Goal: Information Seeking & Learning: Check status

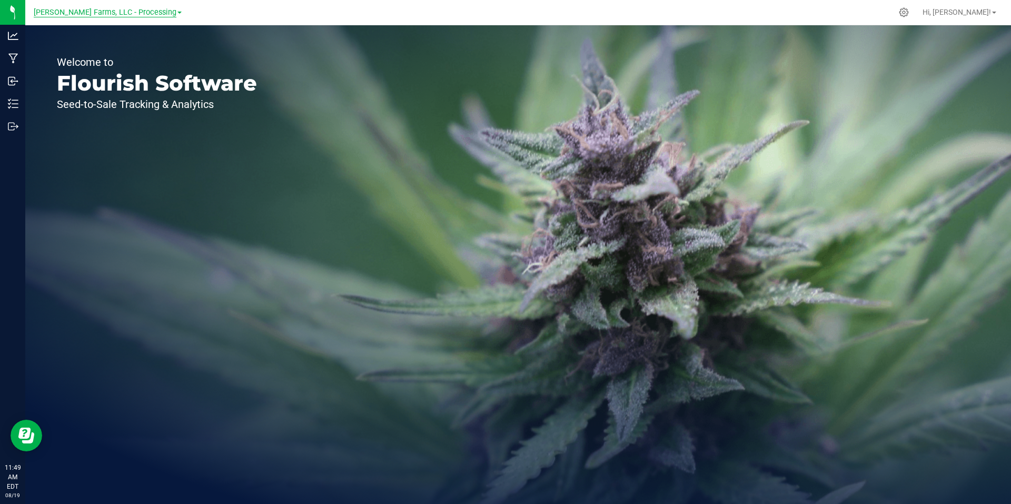
click at [157, 10] on span "[PERSON_NAME] Farms, LLC - Processing" at bounding box center [105, 12] width 143 height 9
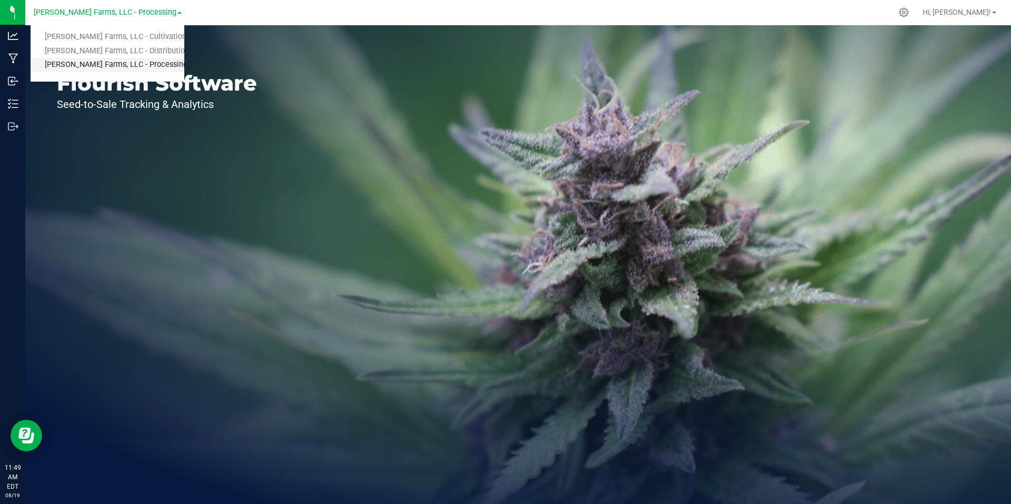
click at [151, 63] on link "[PERSON_NAME] Farms, LLC - Processing" at bounding box center [108, 65] width 154 height 14
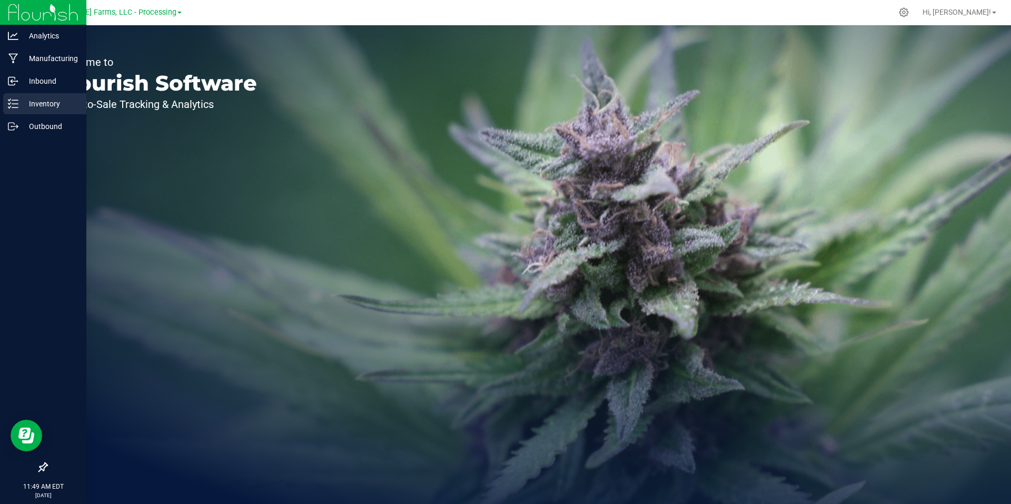
click at [51, 104] on p "Inventory" at bounding box center [49, 103] width 63 height 13
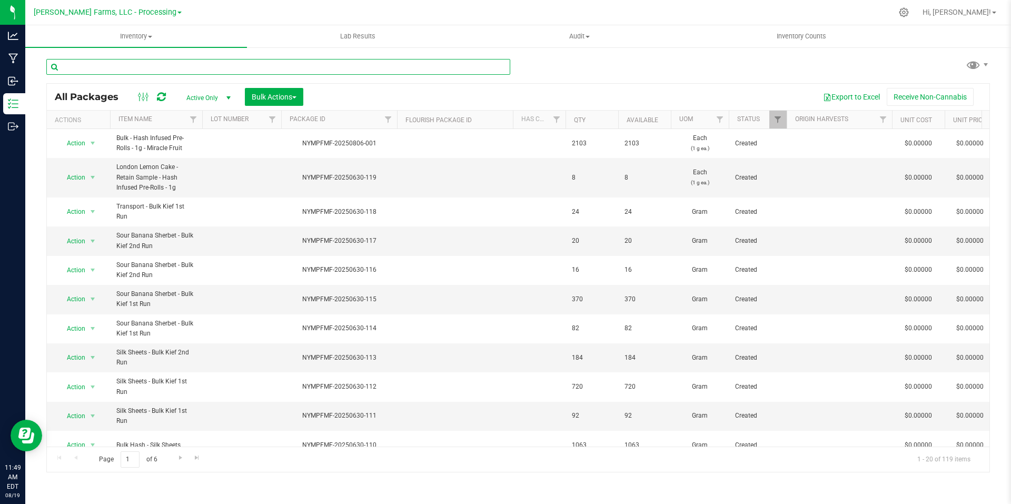
click at [214, 67] on input "text" at bounding box center [278, 67] width 464 height 16
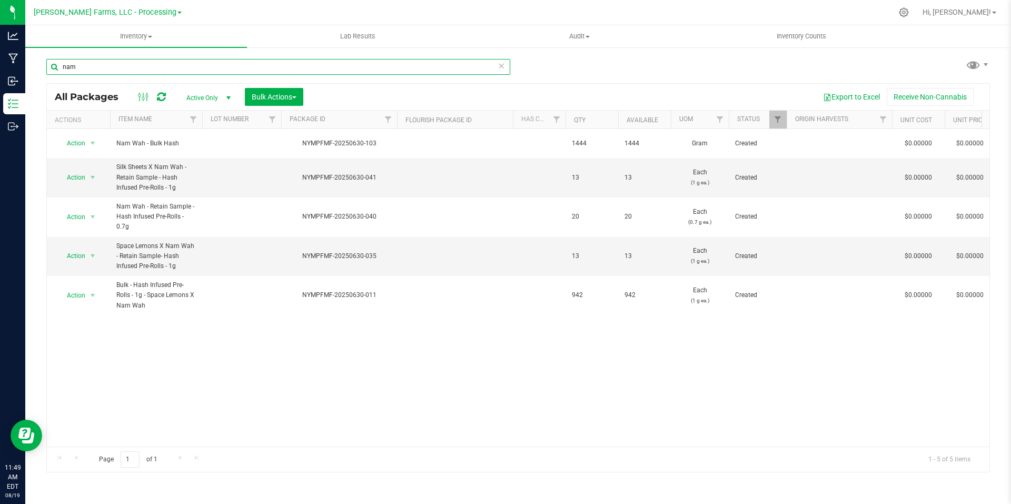
type input "nam"
click at [502, 67] on icon at bounding box center [501, 65] width 7 height 13
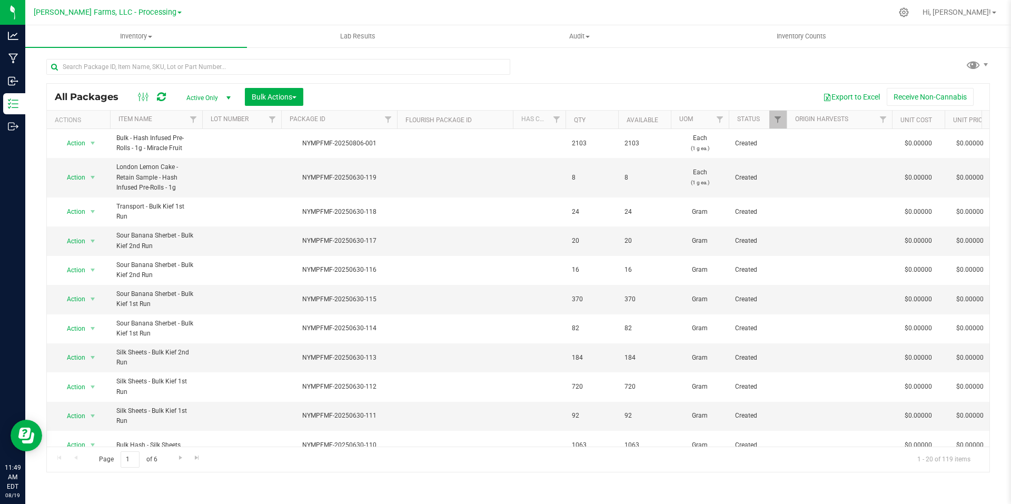
click at [170, 15] on link "[PERSON_NAME] Farms, LLC - Processing" at bounding box center [108, 12] width 148 height 10
click at [142, 46] on link "[PERSON_NAME] Farms, LLC - Distribution" at bounding box center [108, 51] width 154 height 14
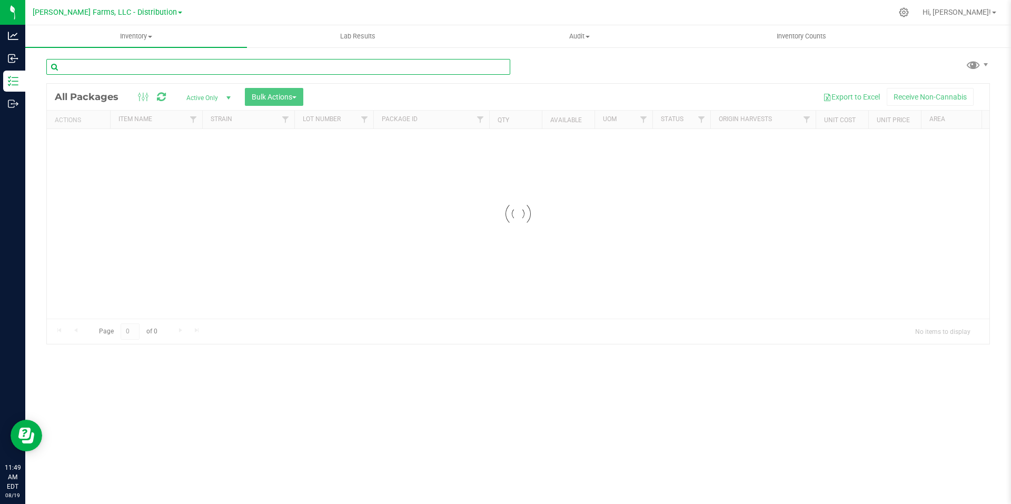
click at [253, 64] on input "text" at bounding box center [278, 67] width 464 height 16
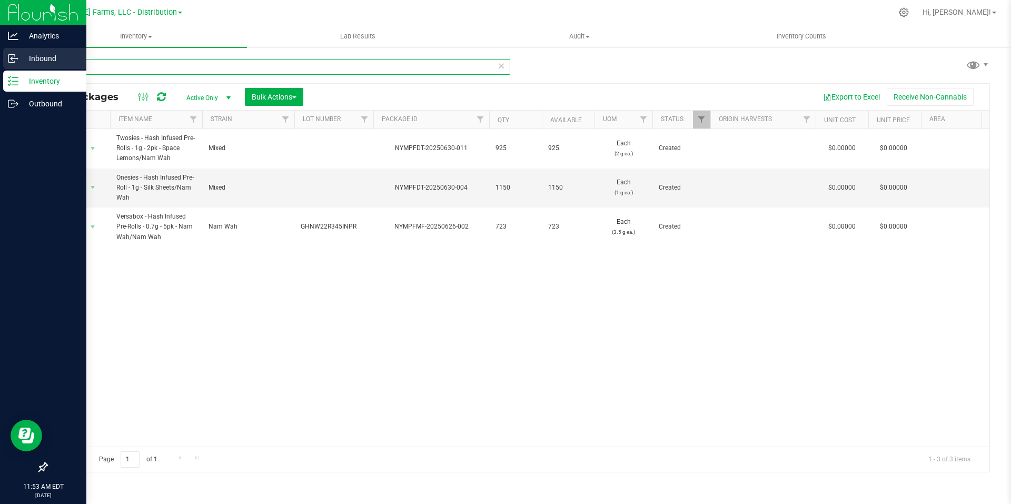
drag, startPoint x: 95, startPoint y: 66, endPoint x: 6, endPoint y: 55, distance: 90.1
click at [6, 55] on div "Analytics Inbound Inventory Outbound 11:53 AM EDT [DATE] 08/19 [PERSON_NAME] Fa…" at bounding box center [505, 252] width 1011 height 504
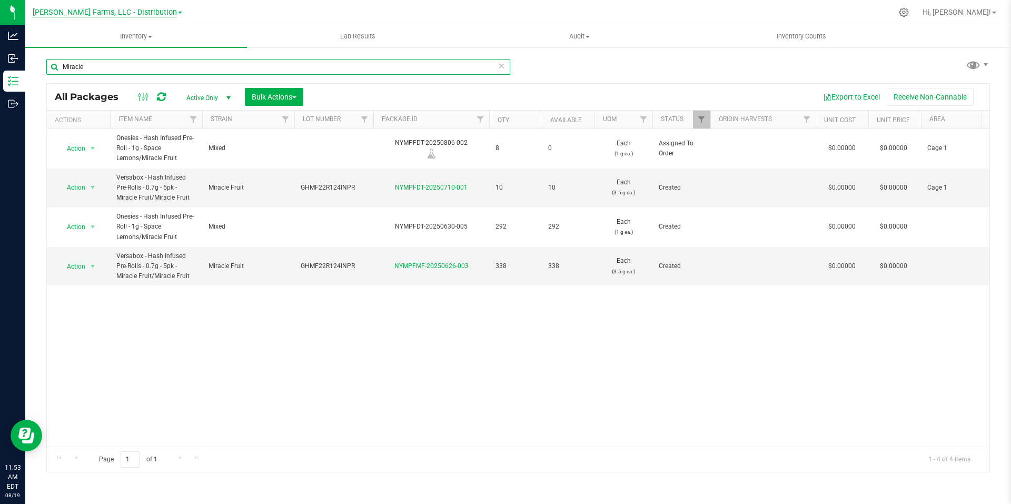
type input "Miracle"
click at [165, 13] on span "[PERSON_NAME] Farms, LLC - Distribution" at bounding box center [105, 12] width 144 height 9
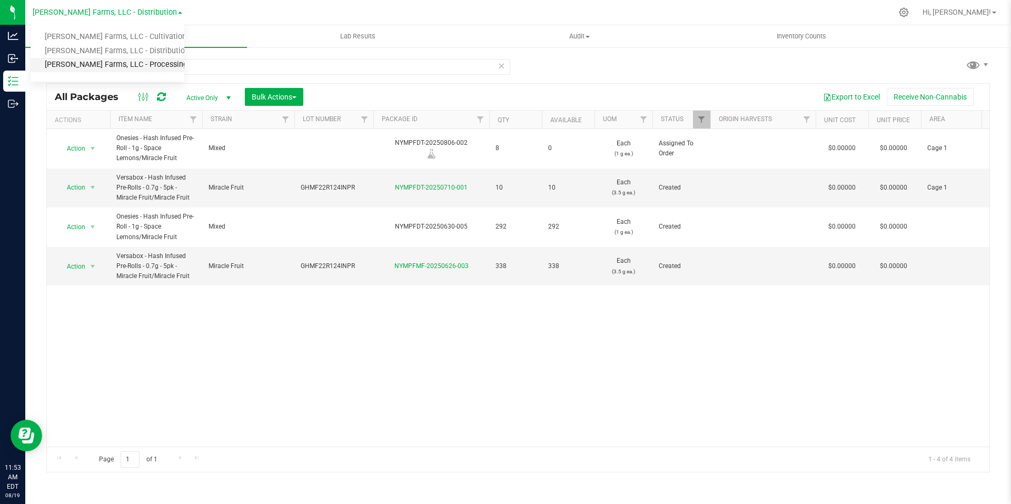
click at [152, 67] on link "[PERSON_NAME] Farms, LLC - Processing" at bounding box center [108, 65] width 154 height 14
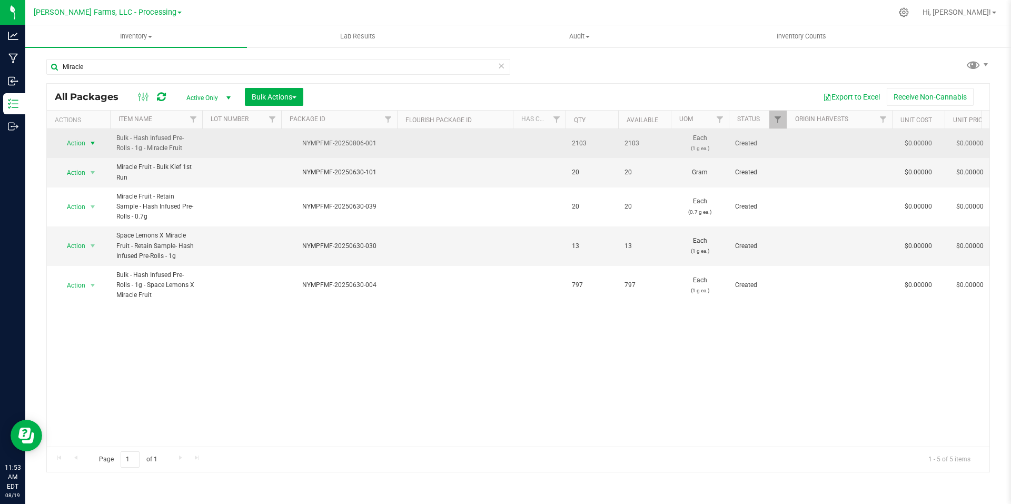
click at [95, 143] on span "select" at bounding box center [92, 143] width 8 height 8
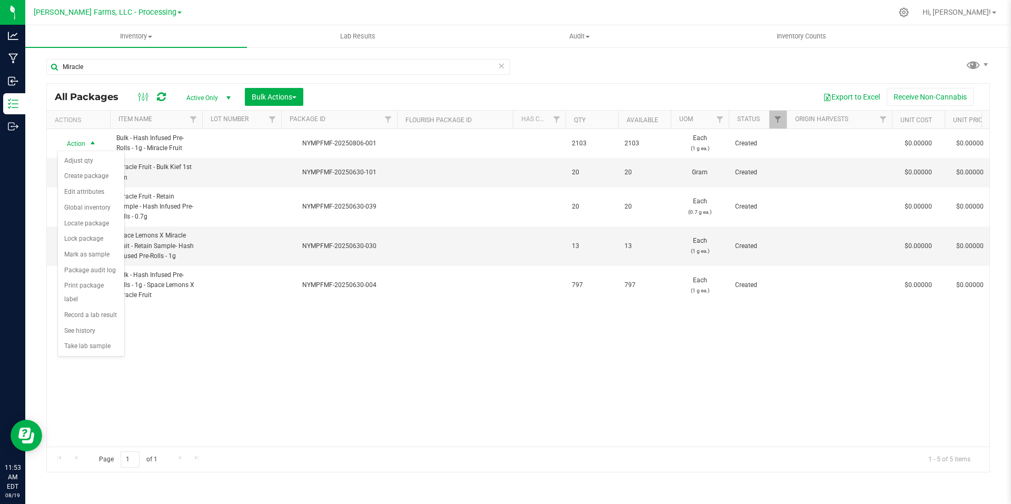
click at [422, 85] on div "All Packages Active Only Active Only Lab Samples Locked All Bulk Actions Add to…" at bounding box center [518, 97] width 943 height 26
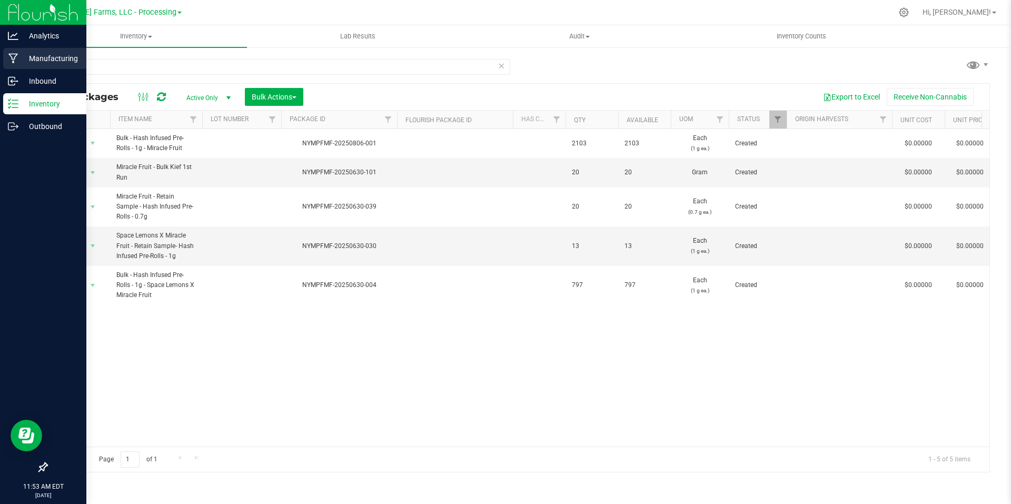
click at [57, 65] on div "Manufacturing" at bounding box center [44, 58] width 83 height 21
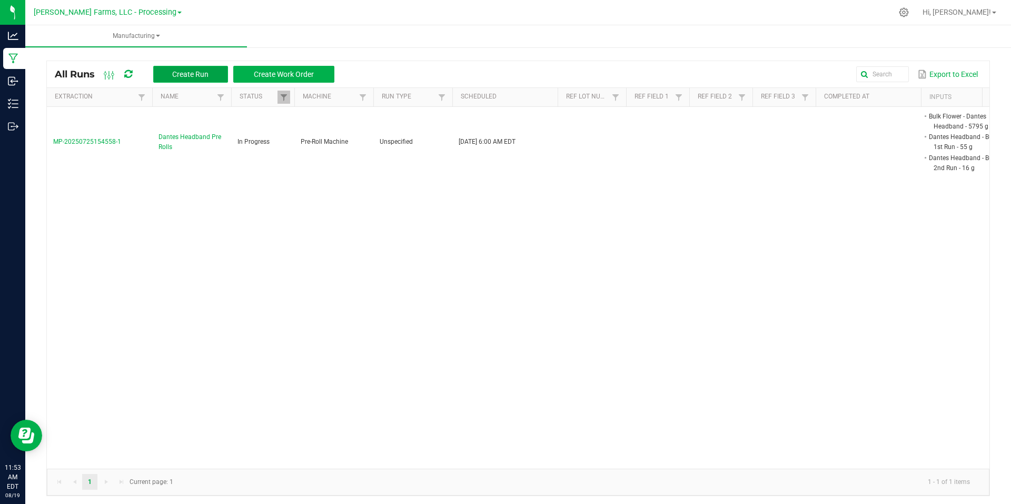
click at [207, 66] on button "Create Run" at bounding box center [190, 74] width 75 height 17
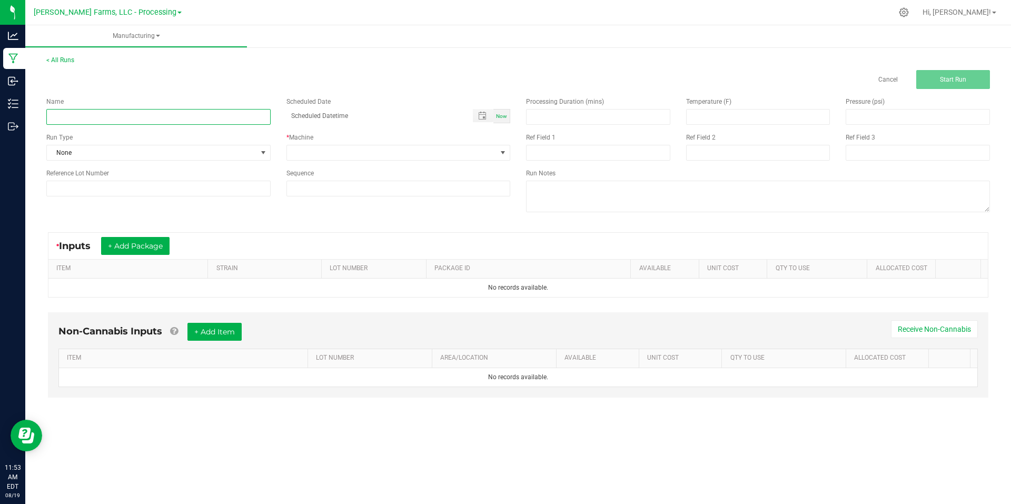
click at [232, 110] on input at bounding box center [158, 117] width 224 height 16
click at [324, 54] on div "< All Runs Cancel Start Run Name Scheduled Date Now Run Type None * Machine Ref…" at bounding box center [518, 236] width 986 height 383
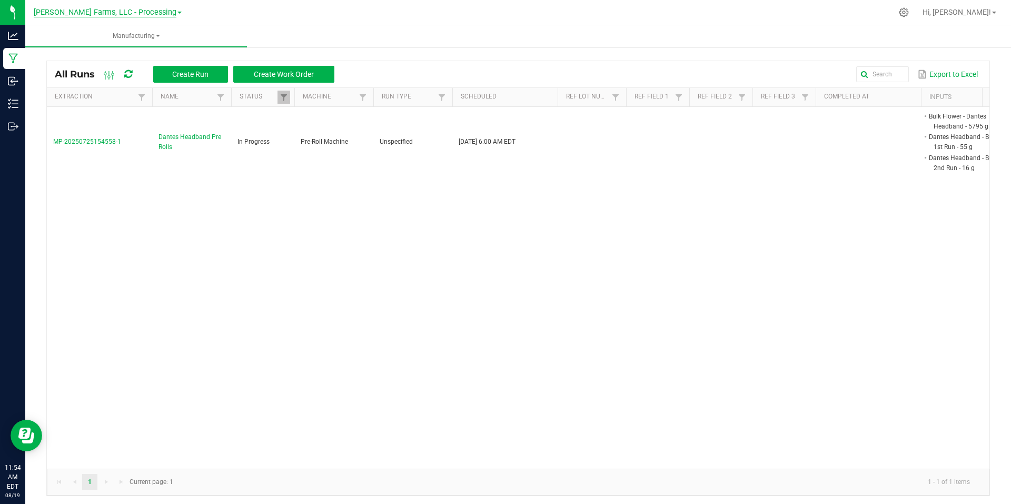
click at [160, 11] on span "[PERSON_NAME] Farms, LLC - Processing" at bounding box center [105, 12] width 143 height 9
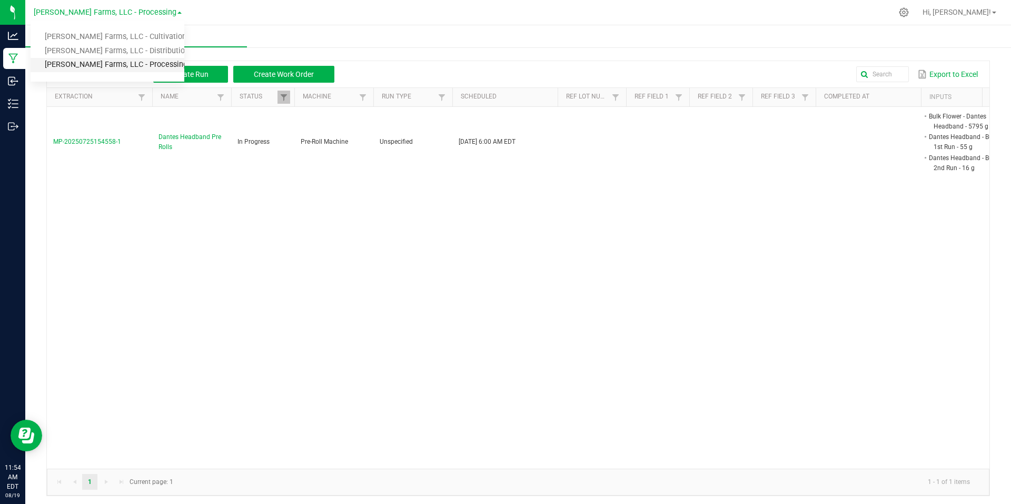
click at [144, 61] on link "[PERSON_NAME] Farms, LLC - Processing" at bounding box center [108, 65] width 154 height 14
click at [170, 8] on link "[PERSON_NAME] Farms, LLC - Processing" at bounding box center [108, 12] width 148 height 10
click at [150, 50] on link "[PERSON_NAME] Farms, LLC - Distribution" at bounding box center [108, 51] width 154 height 14
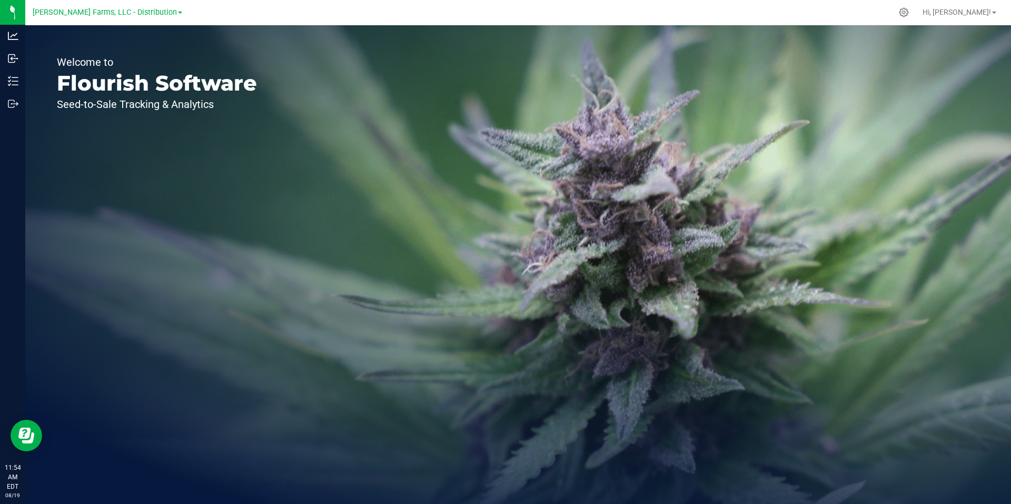
click at [167, 10] on link "[PERSON_NAME] Farms, LLC - Distribution" at bounding box center [108, 12] width 150 height 10
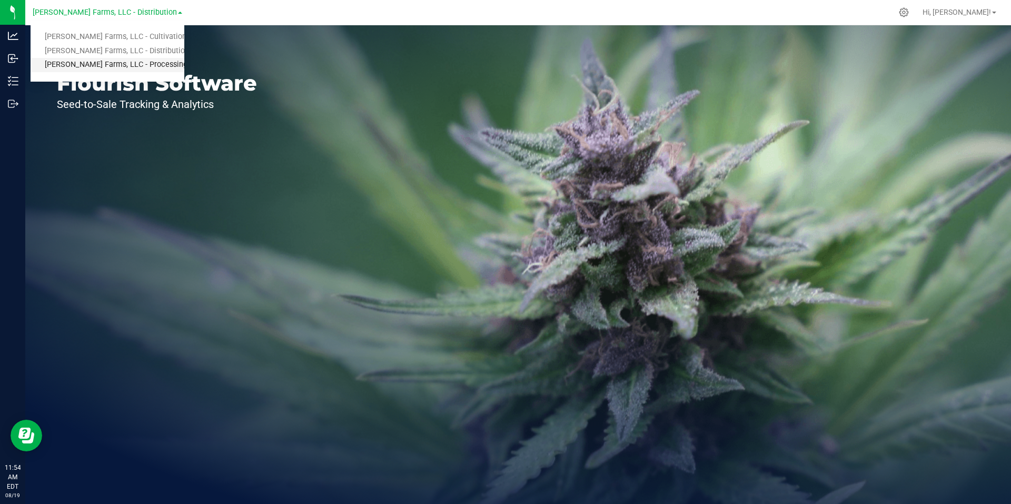
click at [141, 66] on link "[PERSON_NAME] Farms, LLC - Processing" at bounding box center [108, 65] width 154 height 14
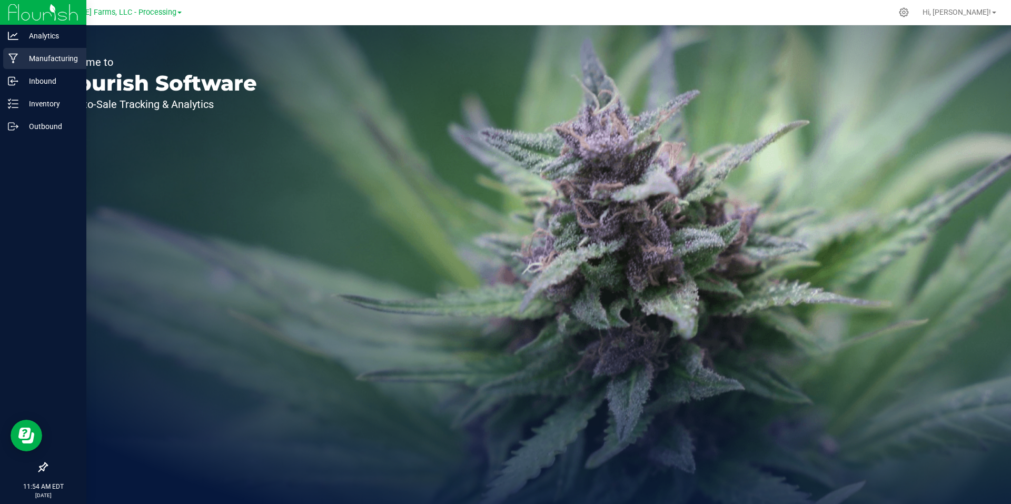
click at [48, 60] on p "Manufacturing" at bounding box center [49, 58] width 63 height 13
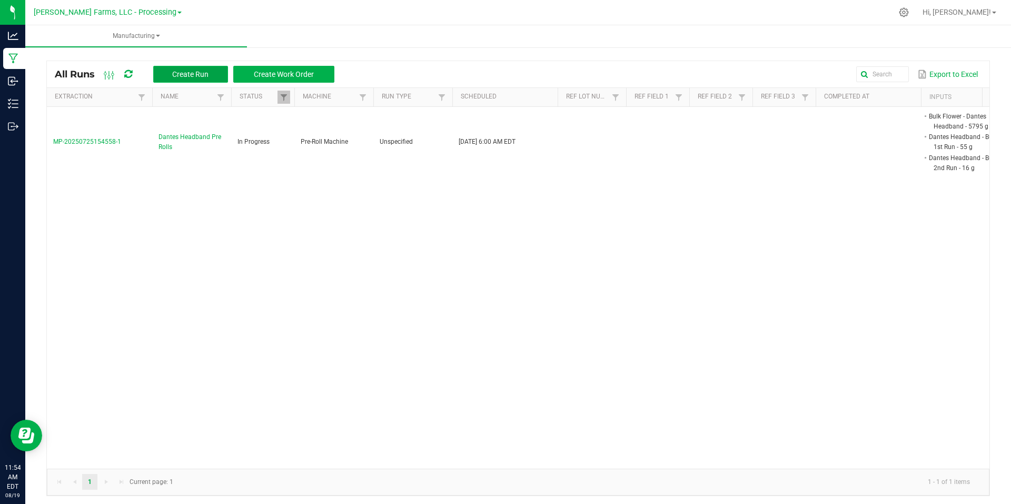
click at [218, 73] on button "Create Run" at bounding box center [190, 74] width 75 height 17
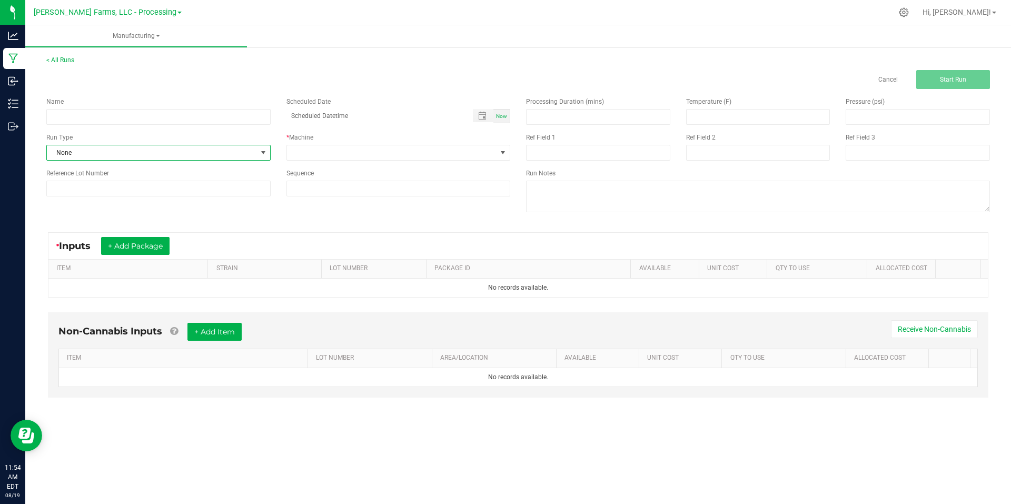
click at [262, 152] on span at bounding box center [263, 153] width 8 height 8
click at [262, 130] on div "Name Scheduled Date Now Run Type None * Machine Reference Lot Number Sequence" at bounding box center [278, 146] width 480 height 115
click at [508, 152] on span at bounding box center [503, 152] width 13 height 15
click at [512, 137] on div "* Machine" at bounding box center [399, 147] width 240 height 28
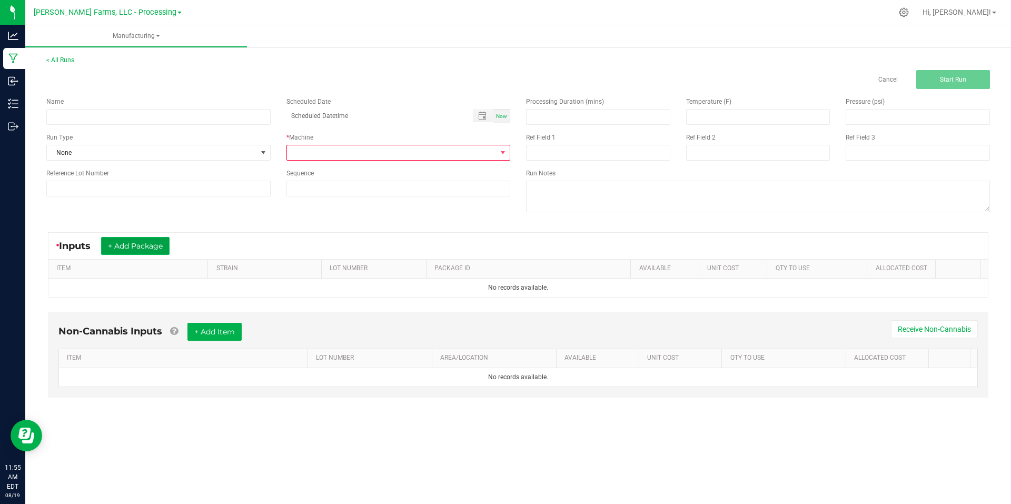
click at [137, 245] on button "+ Add Package" at bounding box center [135, 246] width 68 height 18
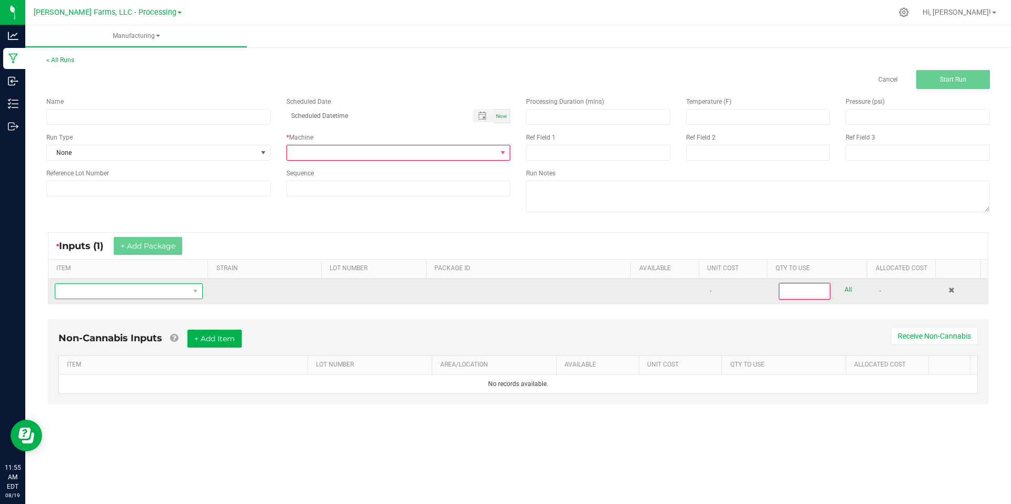
click at [192, 284] on span "NO DATA FOUND" at bounding box center [195, 291] width 13 height 15
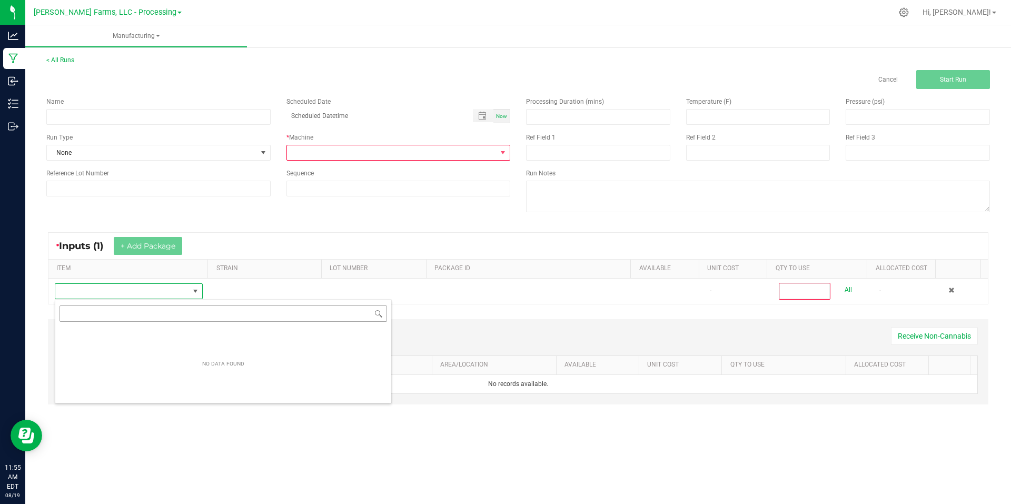
scroll to position [16, 145]
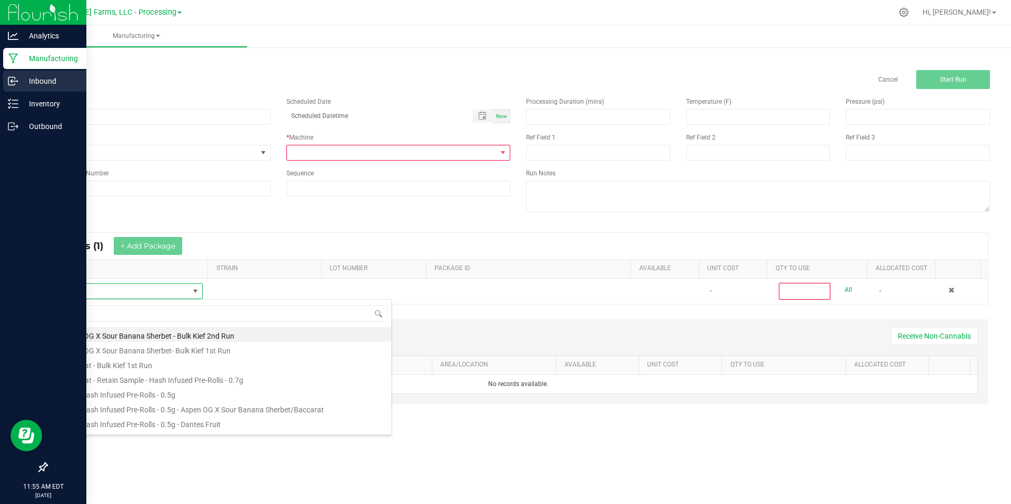
click at [63, 77] on p "Inbound" at bounding box center [49, 81] width 63 height 13
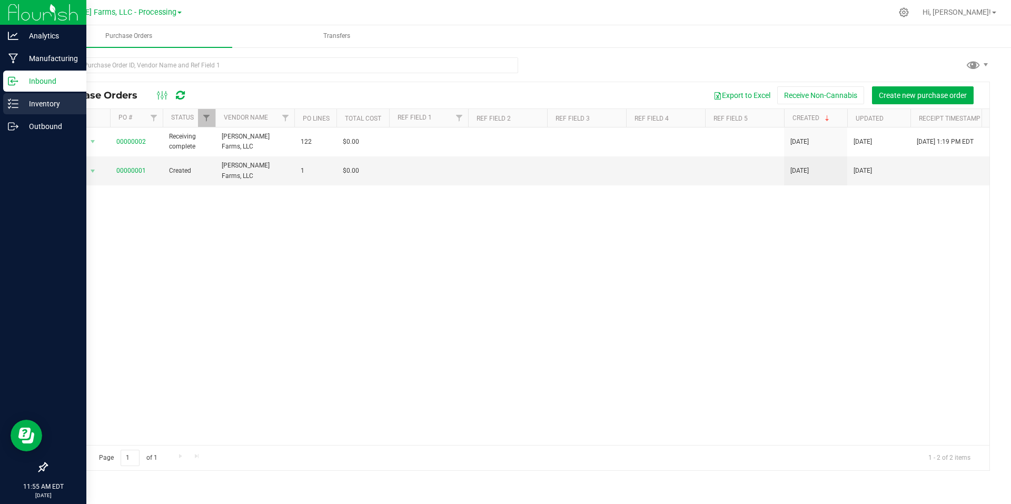
click at [43, 108] on p "Inventory" at bounding box center [49, 103] width 63 height 13
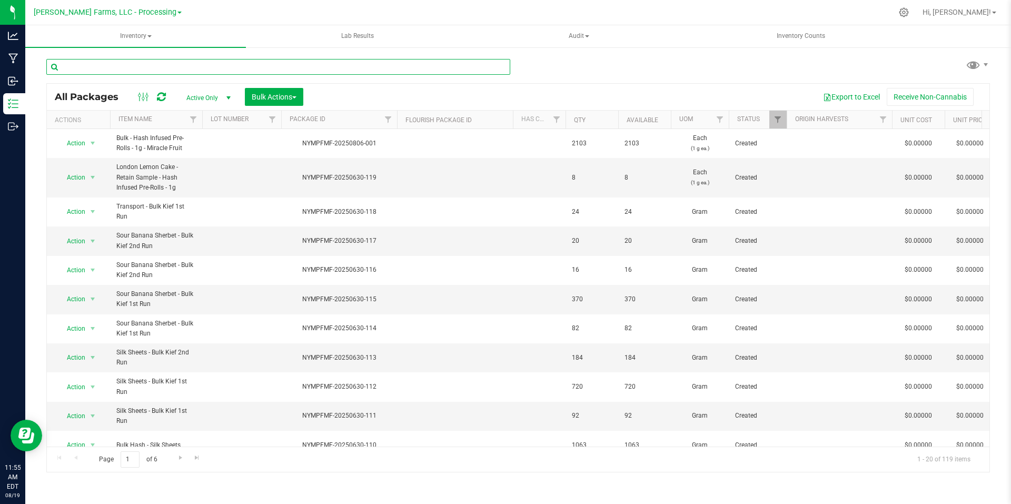
click at [165, 71] on input "text" at bounding box center [278, 67] width 464 height 16
click at [149, 14] on span "[PERSON_NAME] Farms, LLC - Processing" at bounding box center [105, 12] width 143 height 9
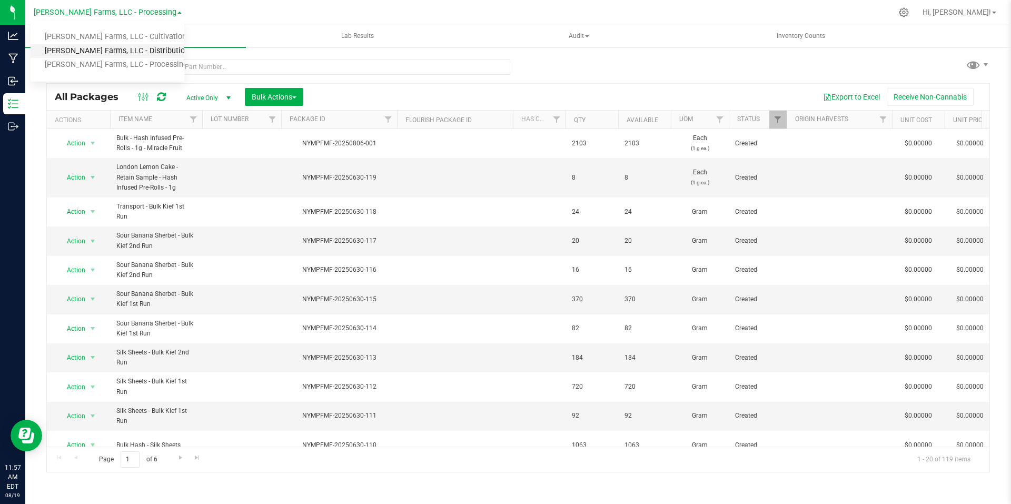
click at [149, 53] on link "[PERSON_NAME] Farms, LLC - Distribution" at bounding box center [108, 51] width 154 height 14
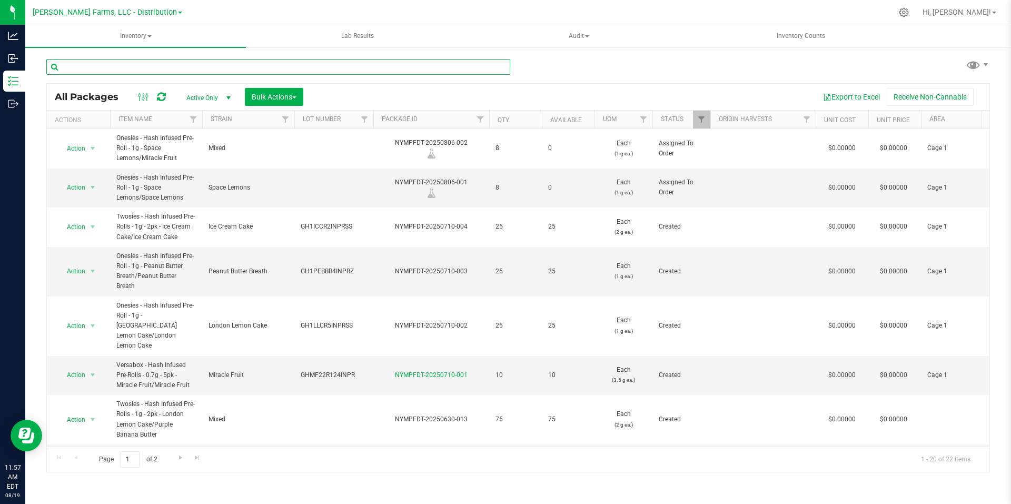
click at [192, 65] on input "text" at bounding box center [278, 67] width 464 height 16
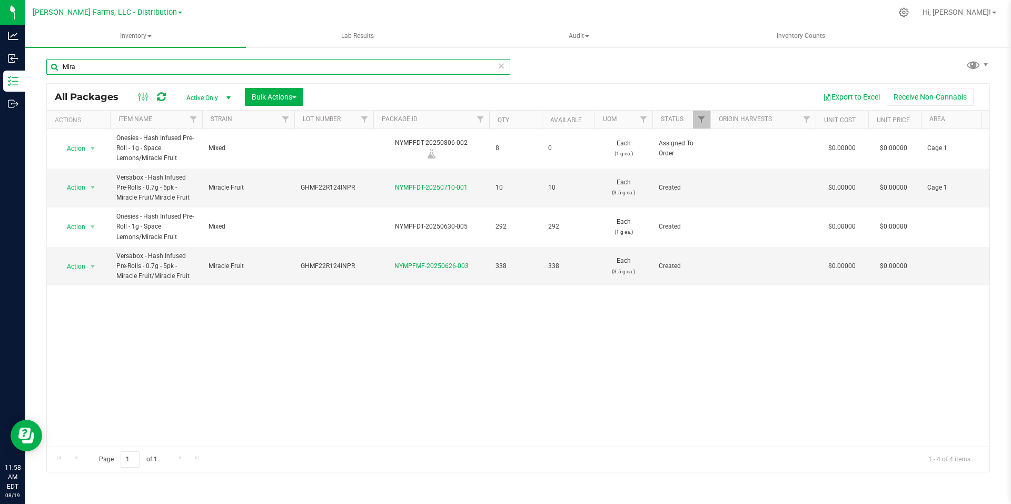
type input "Mira"
click at [503, 63] on icon at bounding box center [501, 65] width 7 height 13
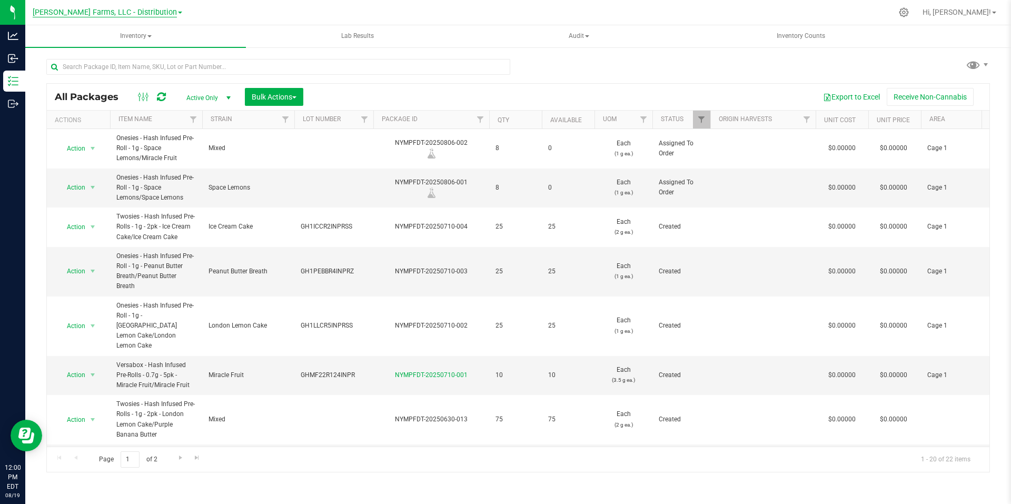
click at [158, 11] on span "[PERSON_NAME] Farms, LLC - Distribution" at bounding box center [105, 12] width 144 height 9
click at [156, 37] on link "[PERSON_NAME] Farms, LLC - Cultivation" at bounding box center [108, 37] width 154 height 14
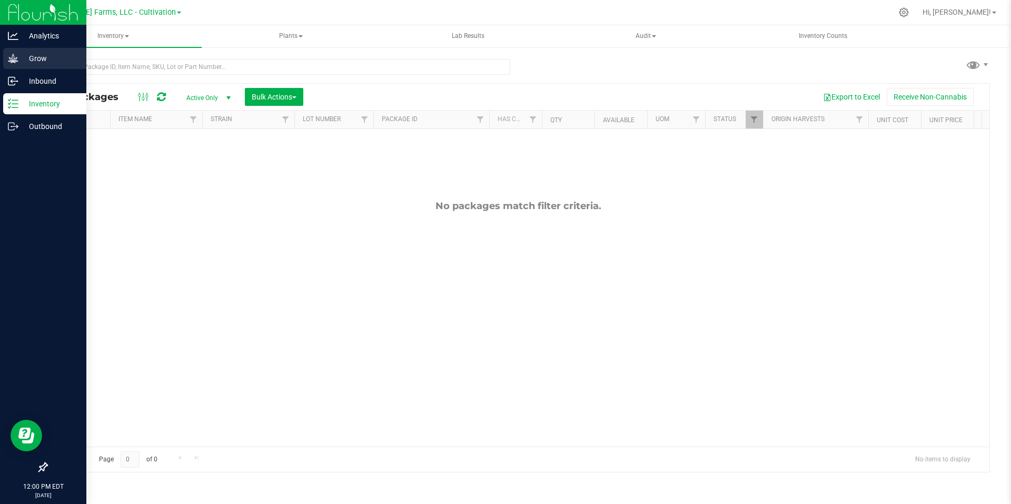
click at [16, 58] on icon at bounding box center [13, 58] width 11 height 11
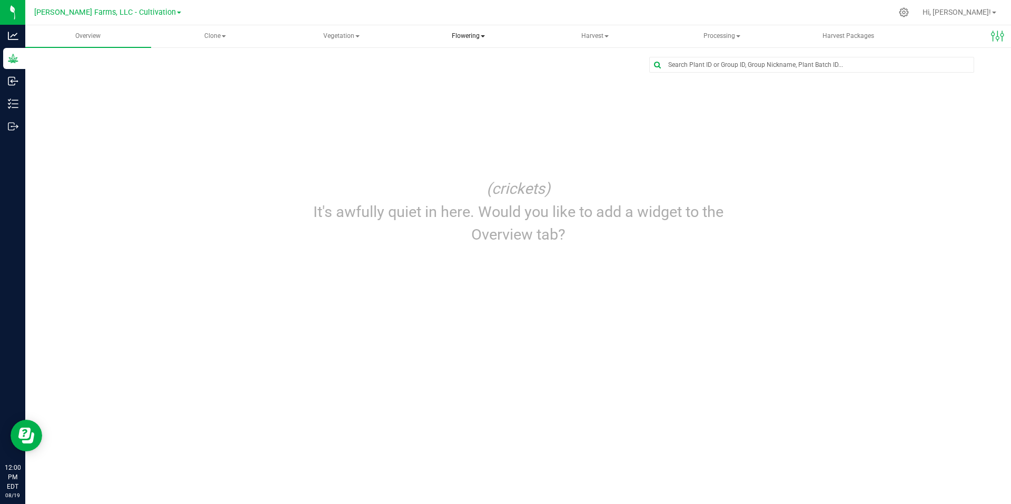
click at [473, 31] on span "Flowering" at bounding box center [468, 36] width 125 height 21
click at [475, 77] on span "Flowering groups" at bounding box center [463, 75] width 87 height 9
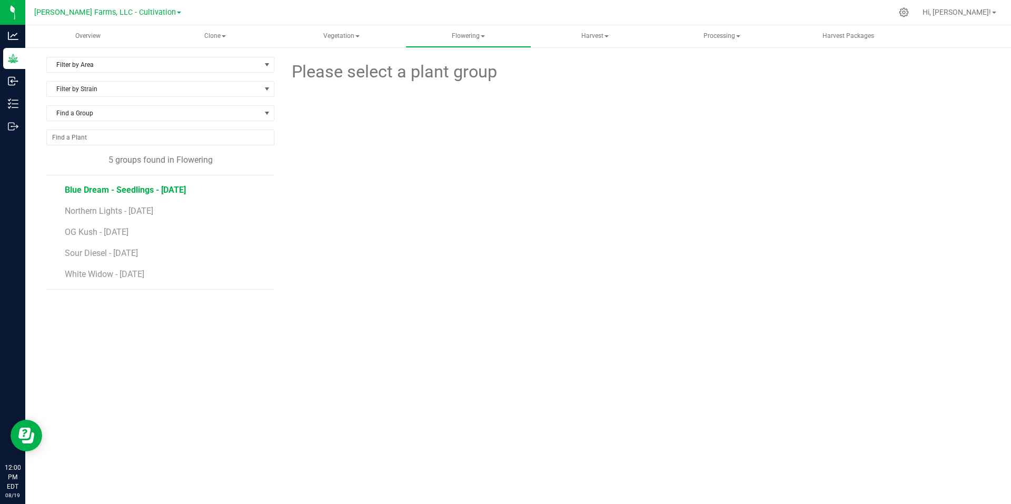
click at [170, 189] on span "Blue Dream - Seedlings - [DATE]" at bounding box center [125, 190] width 121 height 10
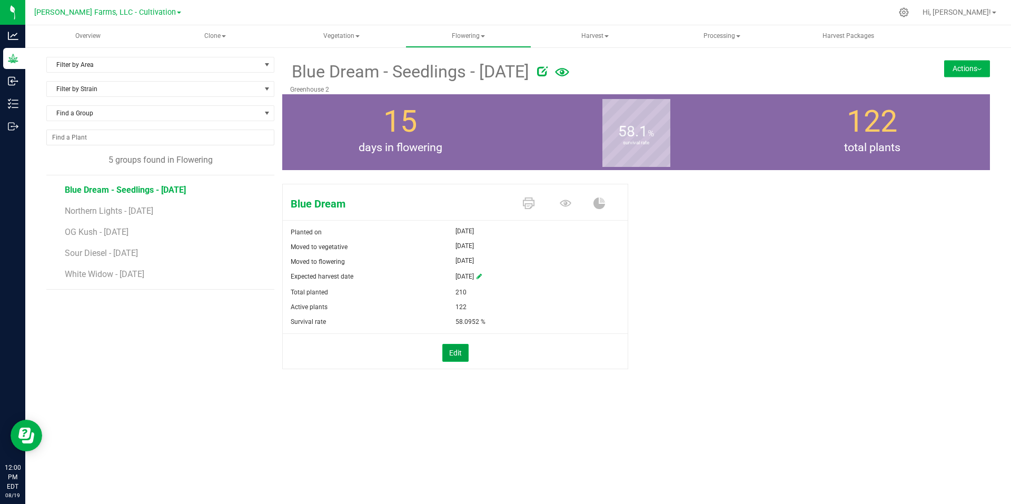
click at [458, 358] on button "Edit" at bounding box center [455, 353] width 26 height 18
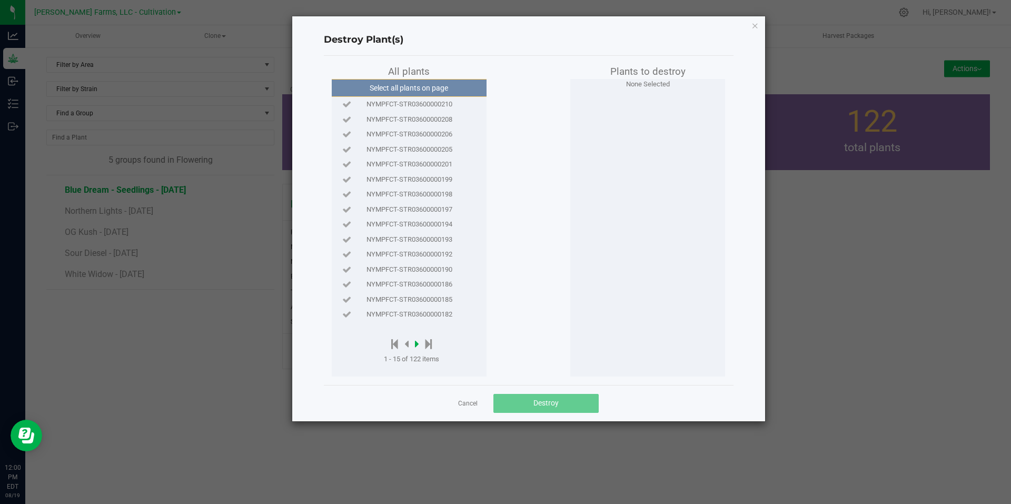
click at [419, 344] on icon at bounding box center [417, 344] width 4 height 12
click at [419, 344] on icon at bounding box center [419, 344] width 4 height 12
click at [428, 209] on span "NYMPFCT-STR03600000137" at bounding box center [410, 209] width 86 height 11
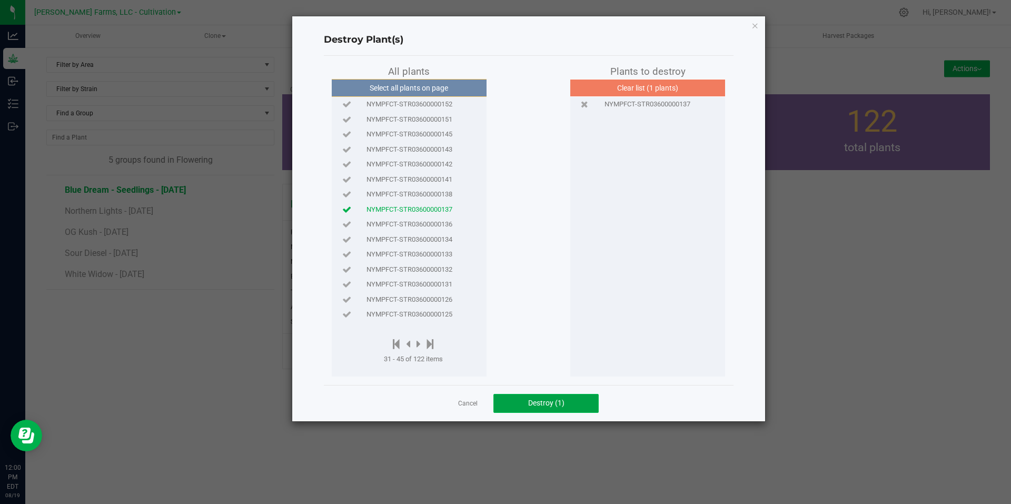
click at [551, 409] on button "Destroy (1)" at bounding box center [545, 403] width 105 height 19
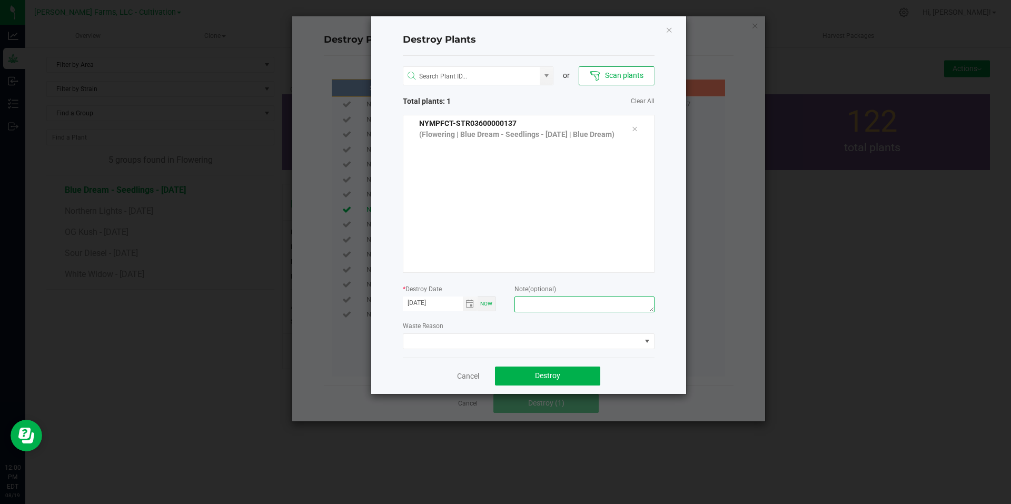
click at [612, 306] on textarea at bounding box center [585, 305] width 140 height 16
type textarea "Plant was [DEMOGRAPHIC_DATA]"
click at [556, 382] on button "Destroy" at bounding box center [547, 376] width 105 height 19
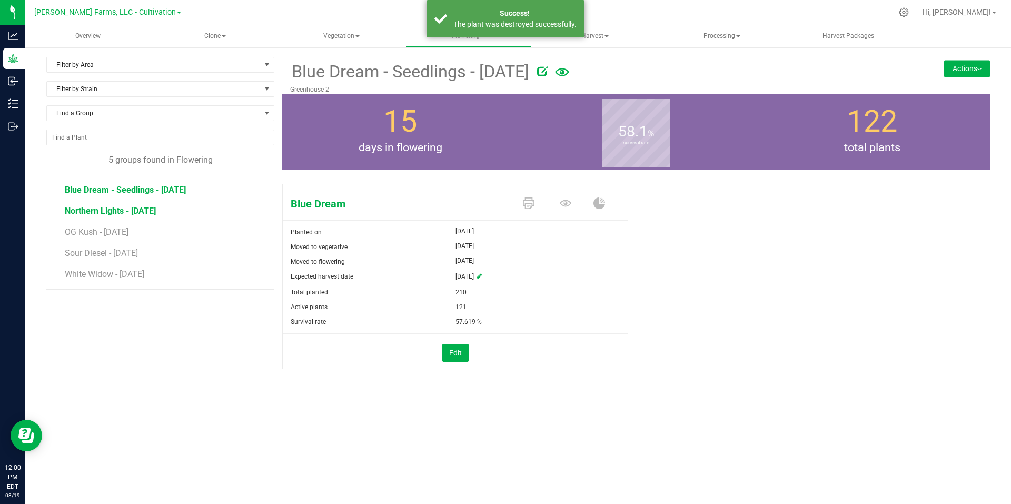
click at [113, 213] on span "Northern Lights - [DATE]" at bounding box center [110, 211] width 91 height 10
click at [103, 194] on span "Blue Dream - Seedlings - [DATE]" at bounding box center [125, 190] width 121 height 10
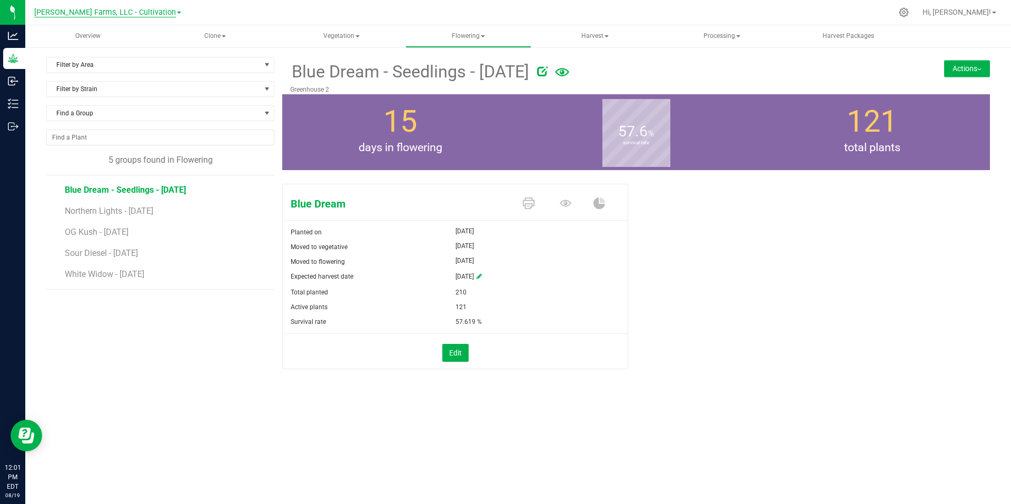
click at [160, 13] on span "[PERSON_NAME] Farms, LLC - Cultivation" at bounding box center [105, 12] width 142 height 9
click at [149, 63] on link "[PERSON_NAME] Farms, LLC - Processing" at bounding box center [108, 65] width 154 height 14
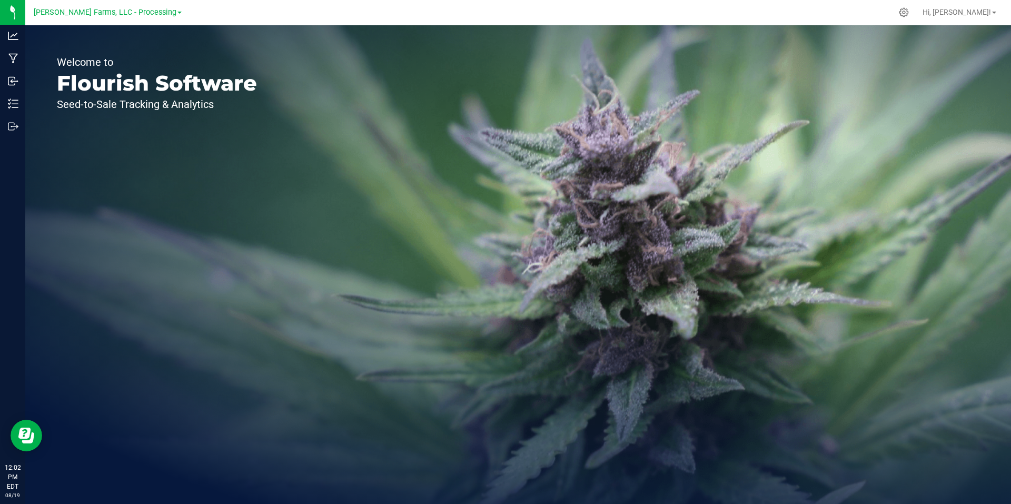
click at [170, 11] on link "[PERSON_NAME] Farms, LLC - Processing" at bounding box center [108, 12] width 148 height 10
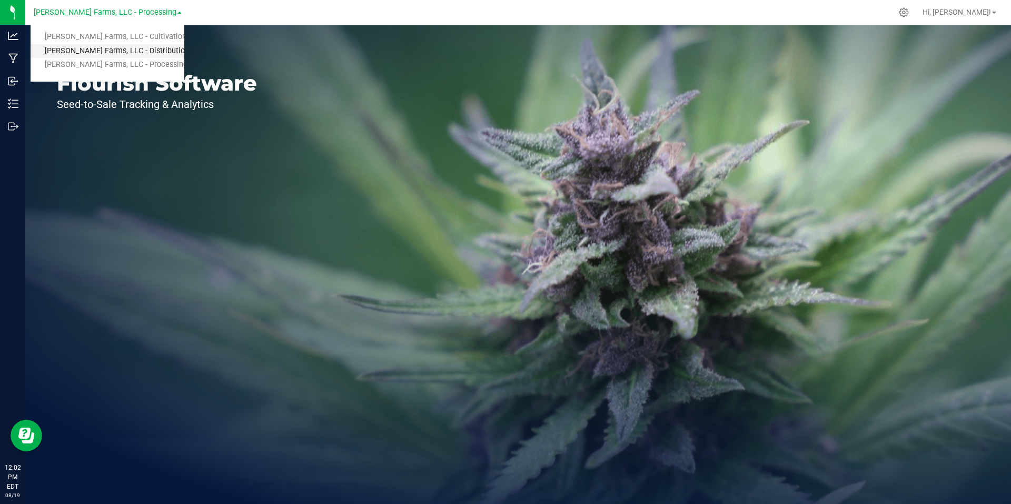
click at [146, 52] on link "[PERSON_NAME] Farms, LLC - Distribution" at bounding box center [108, 51] width 154 height 14
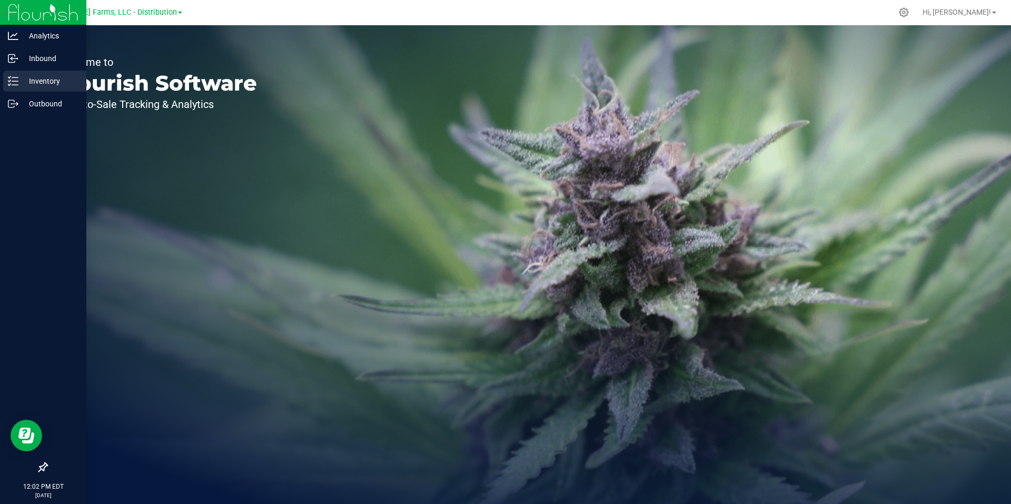
click at [52, 81] on p "Inventory" at bounding box center [49, 81] width 63 height 13
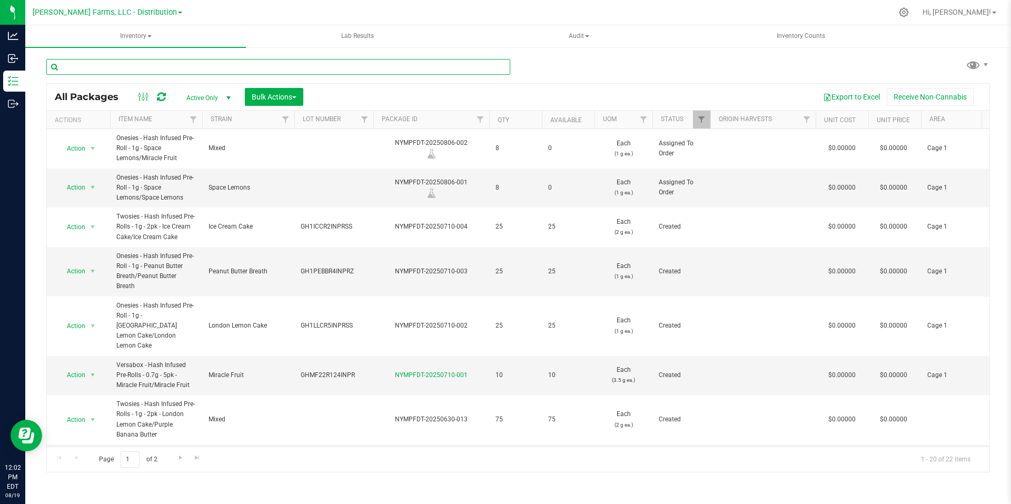
click at [215, 70] on input "text" at bounding box center [278, 67] width 464 height 16
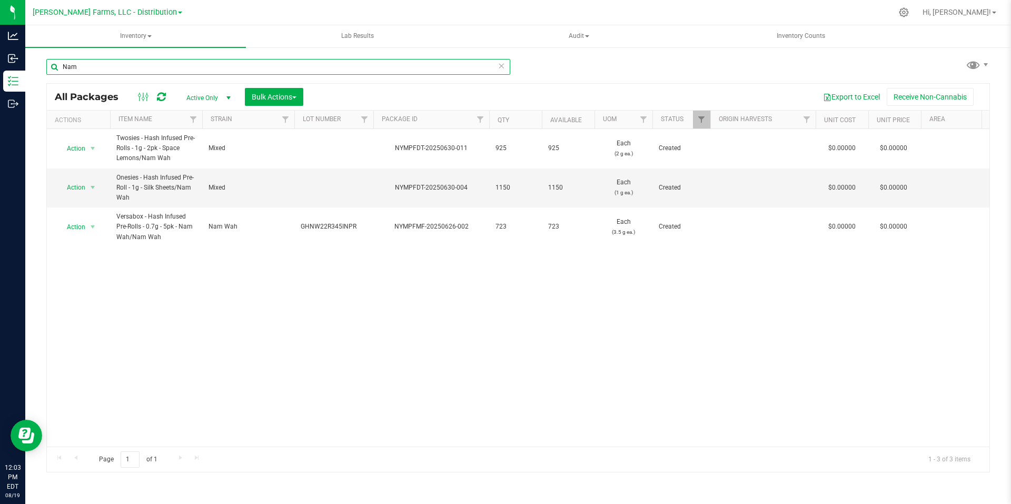
type input "Nam"
click at [500, 67] on icon at bounding box center [501, 65] width 7 height 13
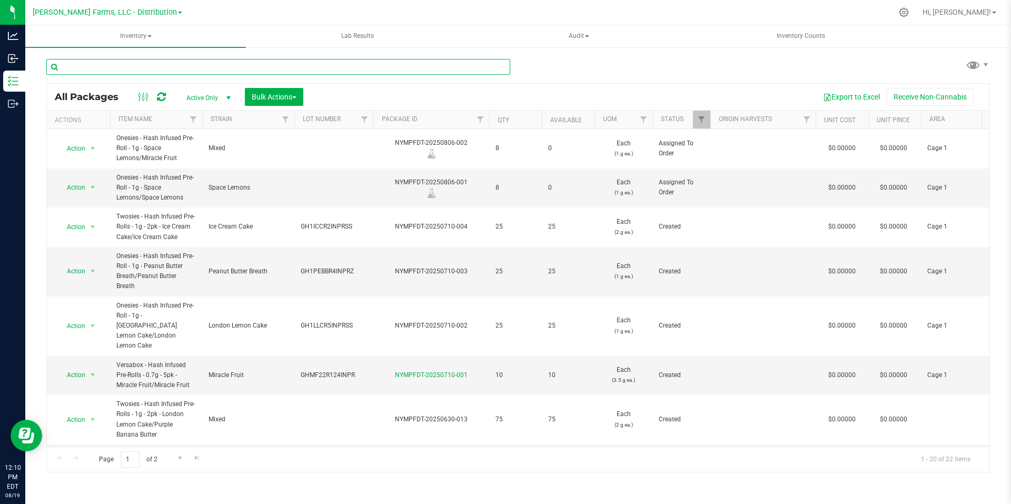
click at [265, 68] on input "text" at bounding box center [278, 67] width 464 height 16
type input "Versa"
